Goal: Register for event/course: Sign up to attend an event or enroll in a course

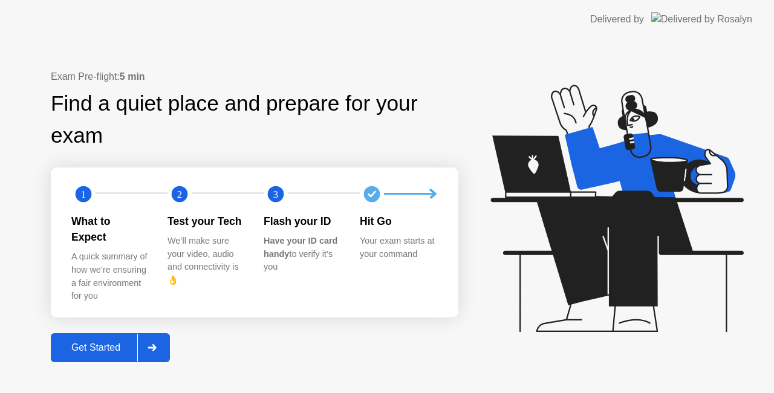
click at [121, 342] on div "Get Started" at bounding box center [95, 347] width 83 height 11
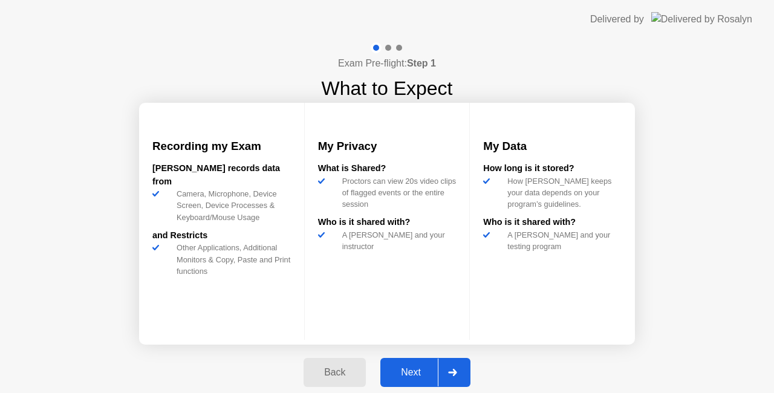
click at [411, 368] on div "Next" at bounding box center [411, 372] width 54 height 11
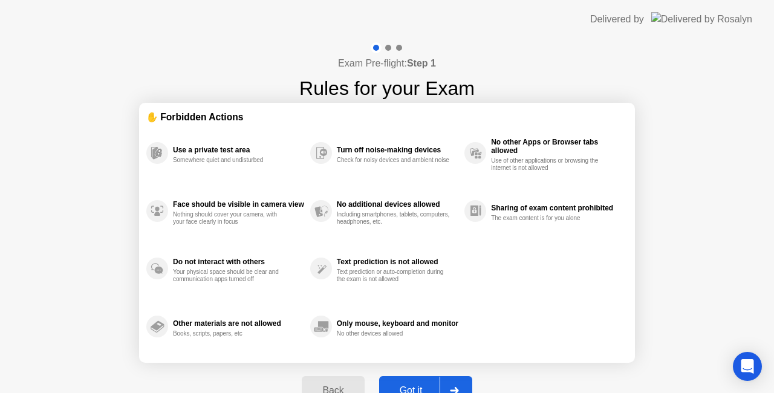
click at [410, 377] on button "Got it" at bounding box center [425, 390] width 93 height 29
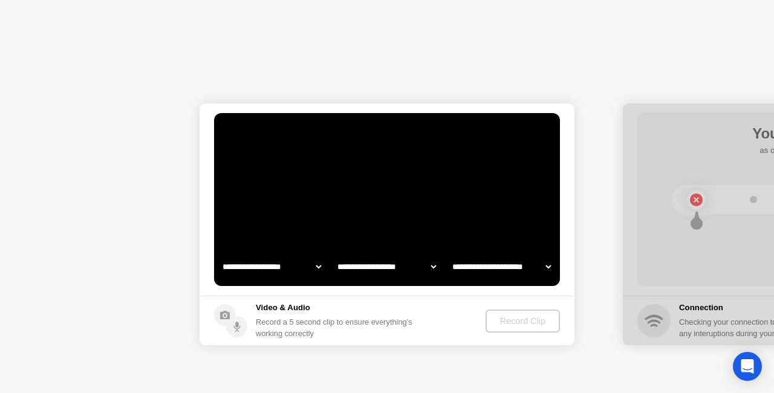
select select "**********"
select select "*******"
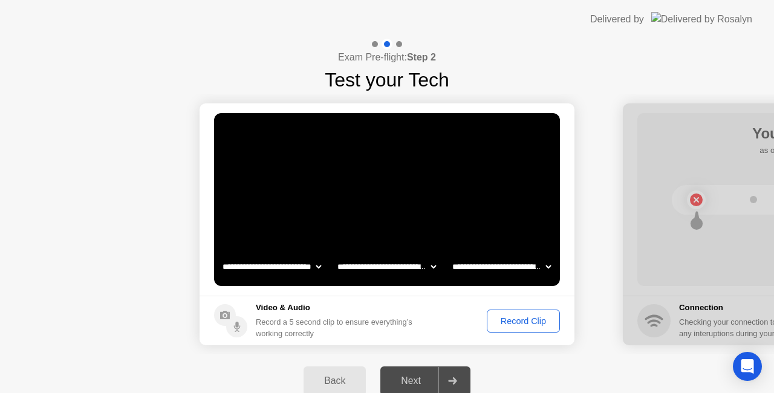
click at [492, 318] on div "Record Clip" at bounding box center [523, 321] width 65 height 10
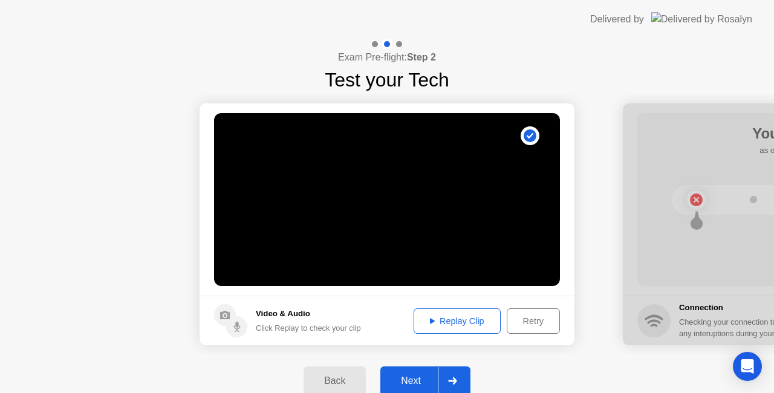
click at [409, 381] on div "Next" at bounding box center [411, 380] width 54 height 11
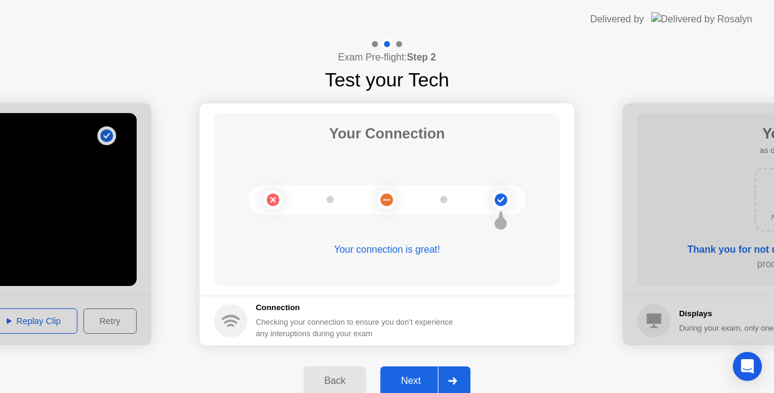
click at [409, 381] on div "Next" at bounding box center [411, 380] width 54 height 11
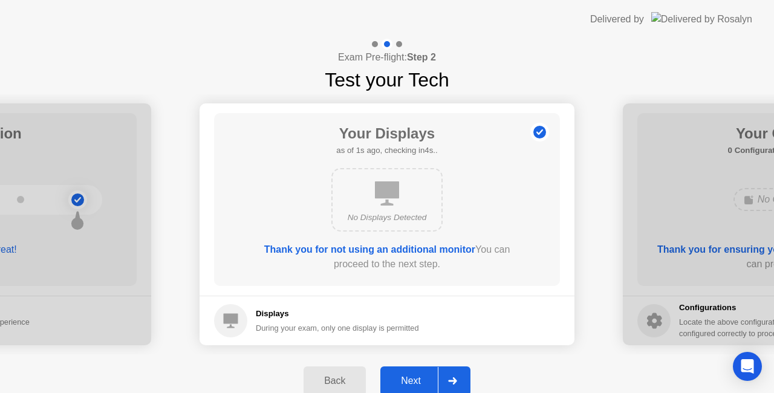
click at [410, 381] on div "Next" at bounding box center [411, 380] width 54 height 11
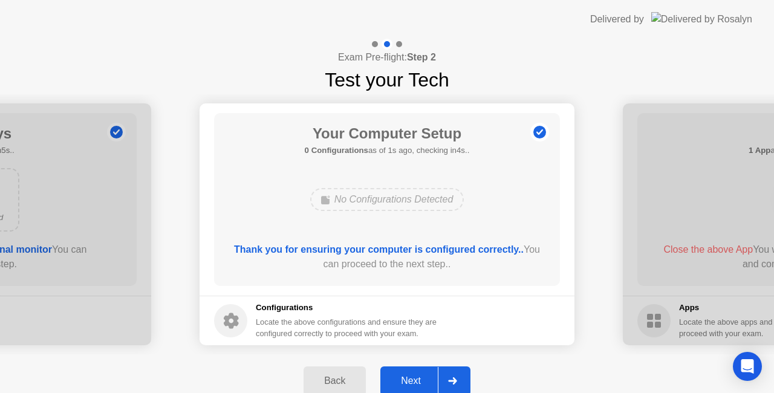
click at [410, 381] on div "Next" at bounding box center [411, 380] width 54 height 11
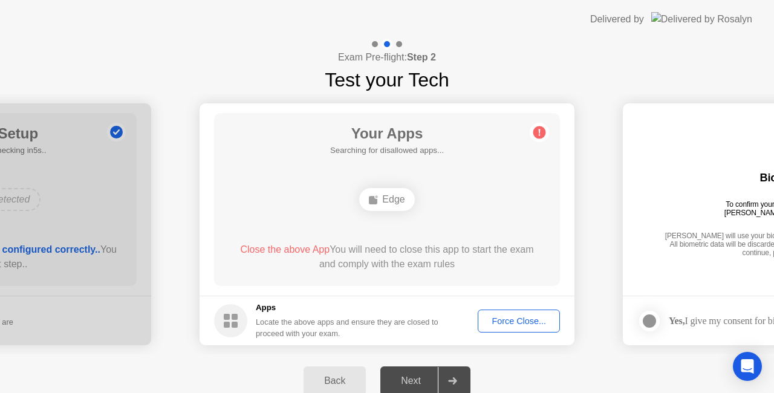
click at [486, 317] on div "Force Close..." at bounding box center [519, 321] width 74 height 10
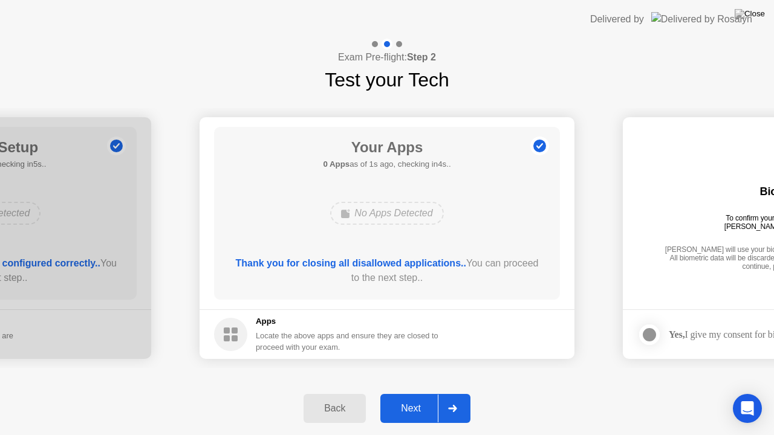
click at [427, 392] on div "Next" at bounding box center [411, 408] width 54 height 11
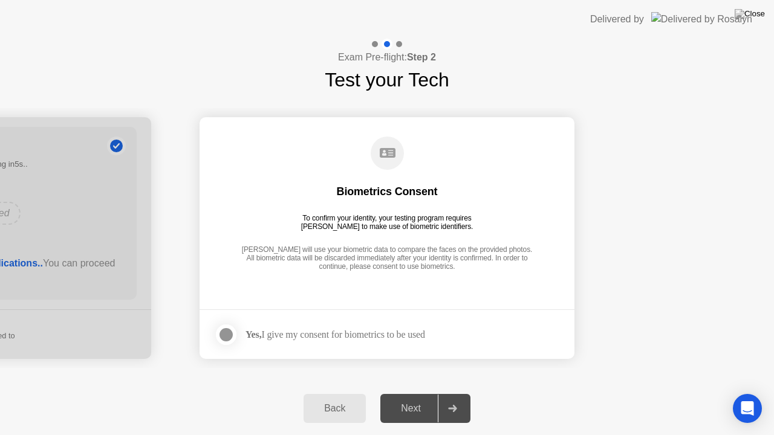
click at [233, 329] on div at bounding box center [226, 335] width 15 height 15
click at [401, 392] on div "Next" at bounding box center [411, 408] width 54 height 11
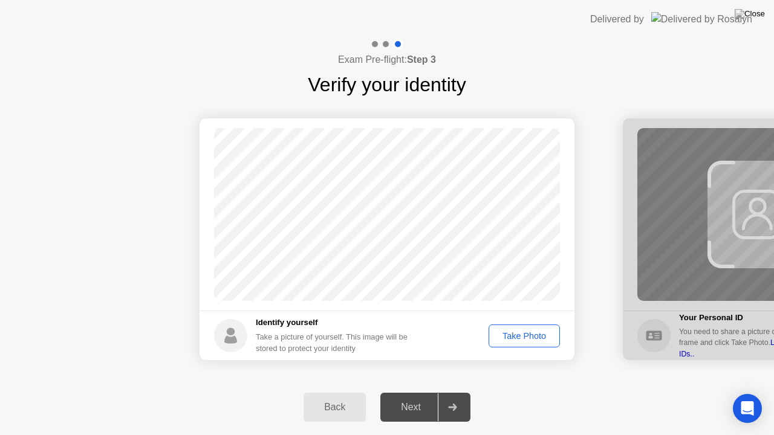
click at [510, 341] on div "Take Photo" at bounding box center [524, 336] width 63 height 10
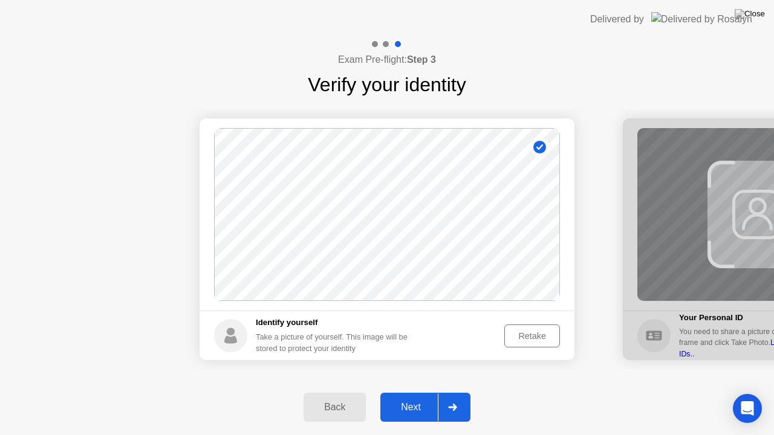
click at [416, 392] on button "Next" at bounding box center [425, 407] width 90 height 29
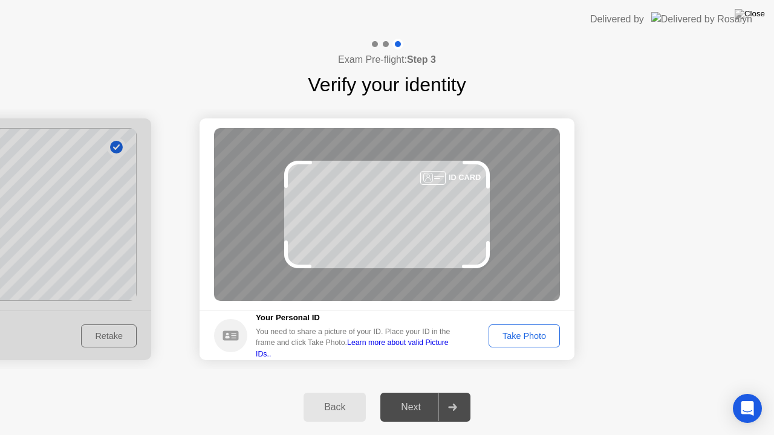
click at [549, 338] on div "Take Photo" at bounding box center [524, 336] width 63 height 10
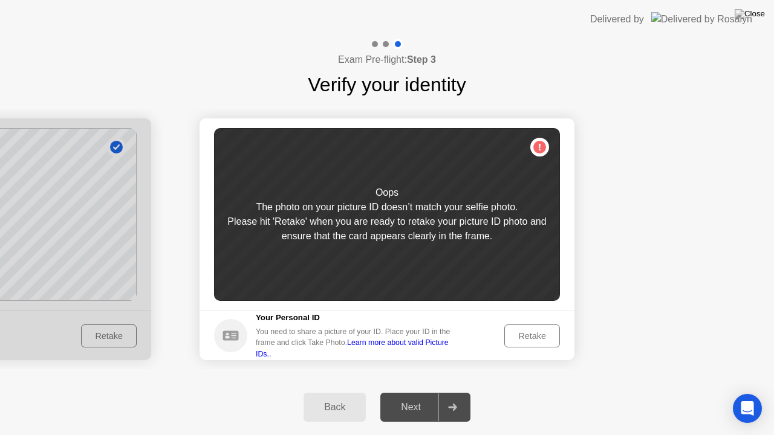
click at [348, 392] on div "Back" at bounding box center [334, 407] width 55 height 11
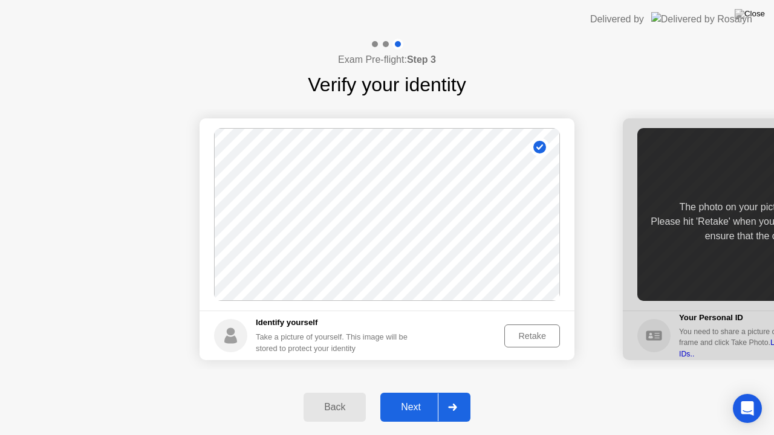
click at [348, 392] on div "Back" at bounding box center [334, 407] width 55 height 11
select select "**********"
select select "*******"
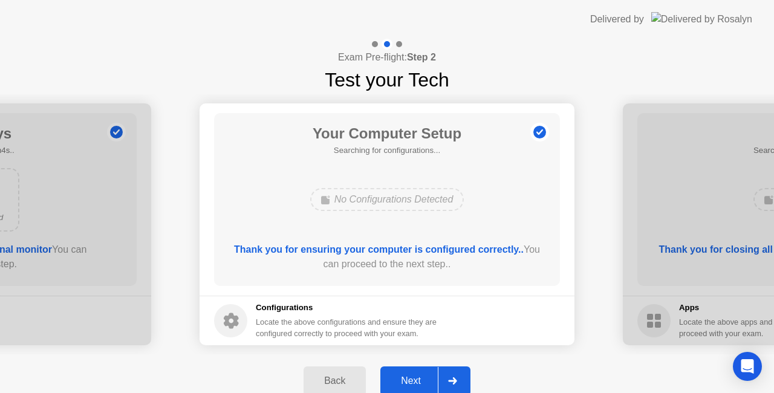
click at [402, 382] on div "Next" at bounding box center [411, 380] width 54 height 11
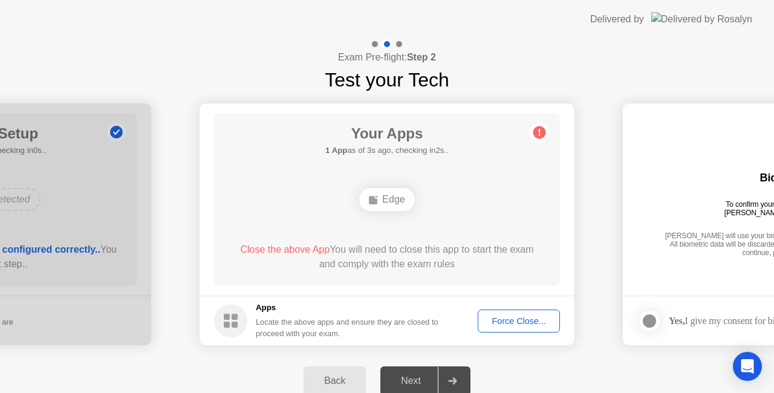
click at [491, 329] on button "Force Close..." at bounding box center [518, 320] width 82 height 23
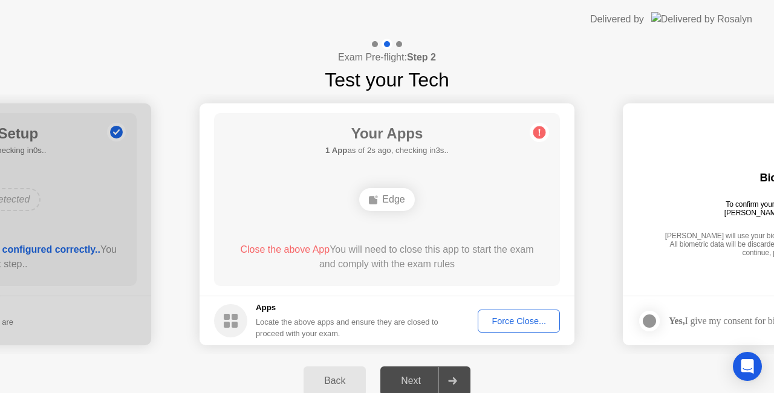
click at [511, 318] on div "Force Close..." at bounding box center [519, 321] width 74 height 10
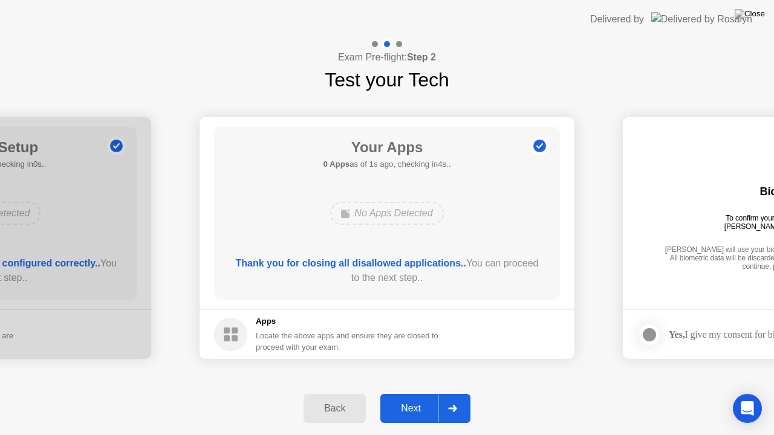
click at [414, 392] on div "Next" at bounding box center [411, 408] width 54 height 11
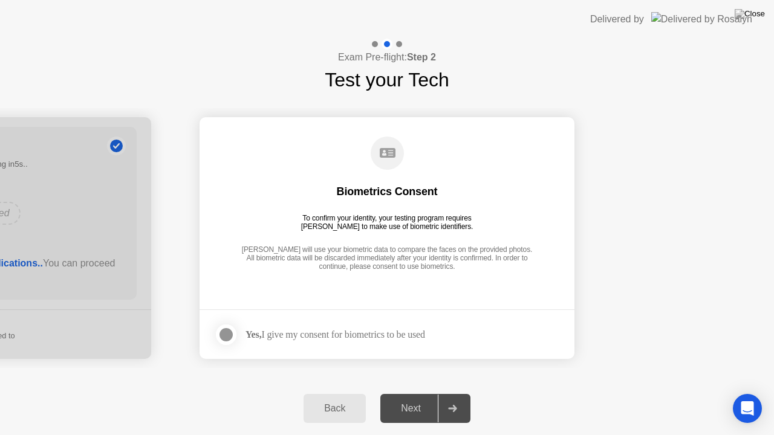
click at [338, 341] on div "Yes, I give my consent for biometrics to be used" at bounding box center [319, 335] width 211 height 24
click at [228, 342] on div at bounding box center [226, 335] width 15 height 15
click at [406, 392] on div "Next" at bounding box center [411, 408] width 54 height 11
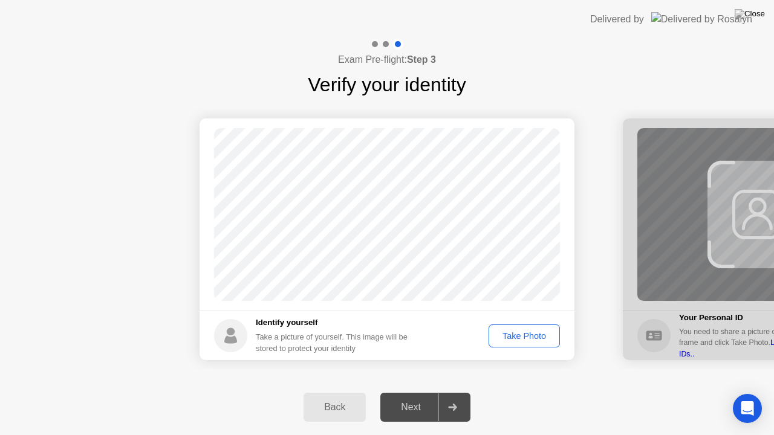
click at [506, 335] on div "Take Photo" at bounding box center [524, 336] width 63 height 10
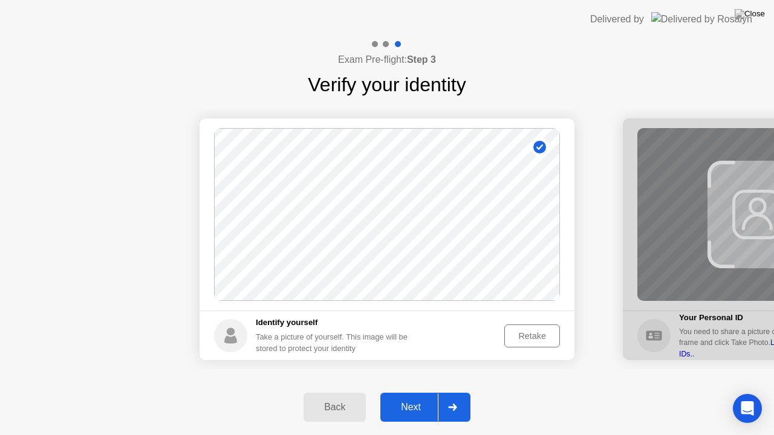
click at [424, 392] on div "Next" at bounding box center [411, 407] width 54 height 11
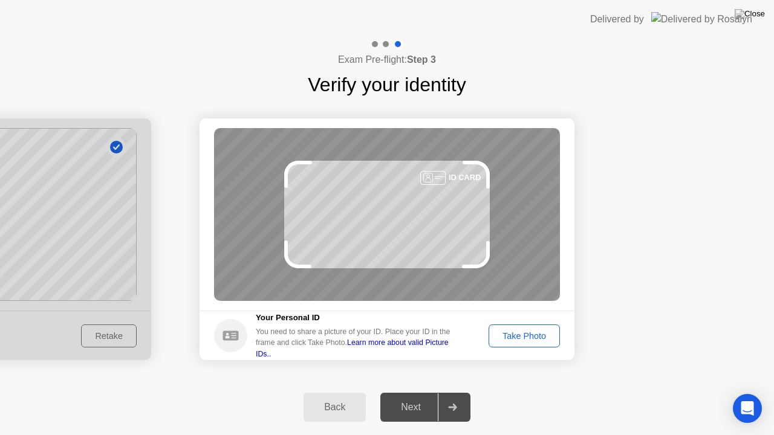
click at [422, 392] on div "Next" at bounding box center [411, 407] width 54 height 11
click at [541, 337] on div "Take Photo" at bounding box center [524, 336] width 63 height 10
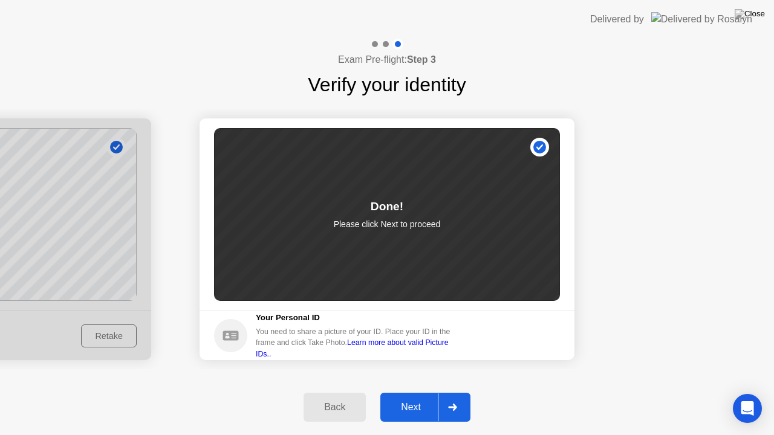
click at [400, 392] on div "Next" at bounding box center [411, 407] width 54 height 11
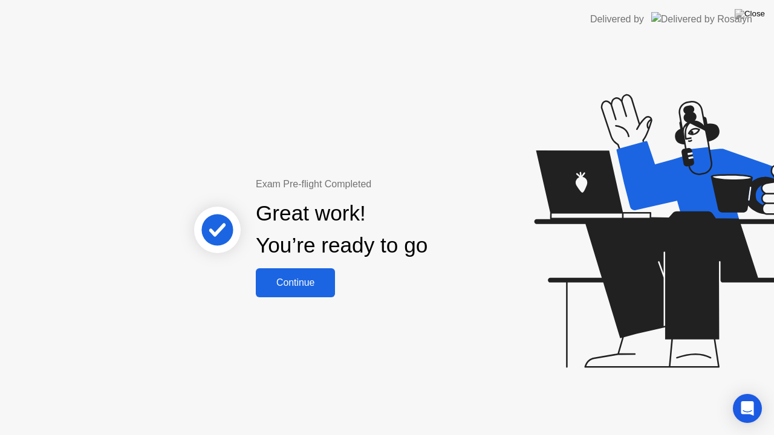
click at [290, 288] on div "Continue" at bounding box center [295, 282] width 72 height 11
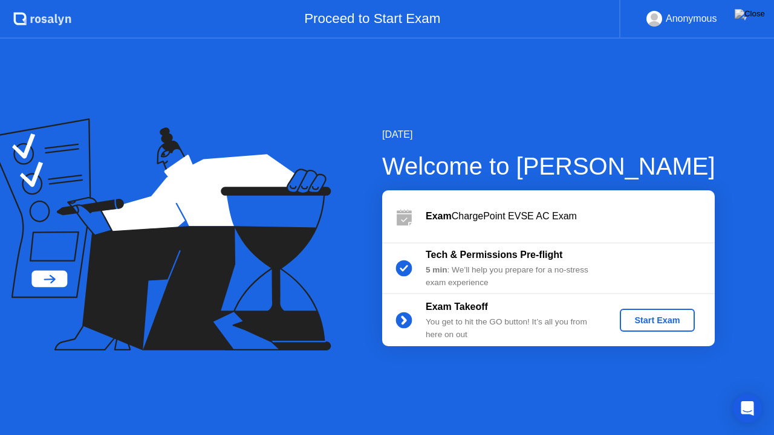
click at [645, 328] on button "Start Exam" at bounding box center [656, 320] width 74 height 23
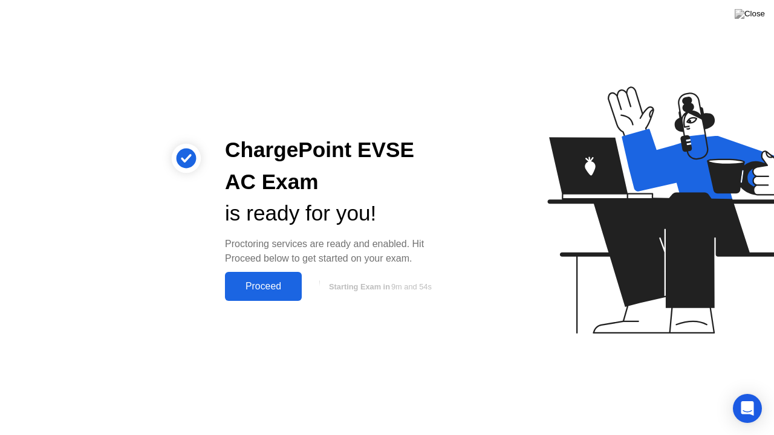
click at [291, 294] on button "Proceed" at bounding box center [263, 286] width 77 height 29
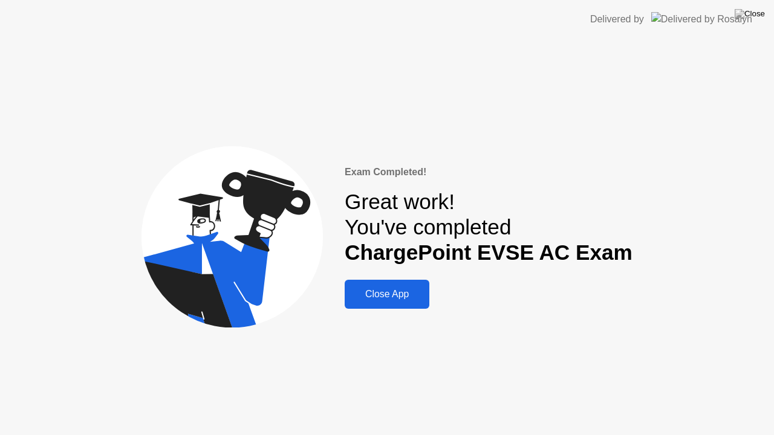
click at [422, 289] on div "Close App" at bounding box center [386, 294] width 77 height 11
